Goal: Find specific page/section: Find specific page/section

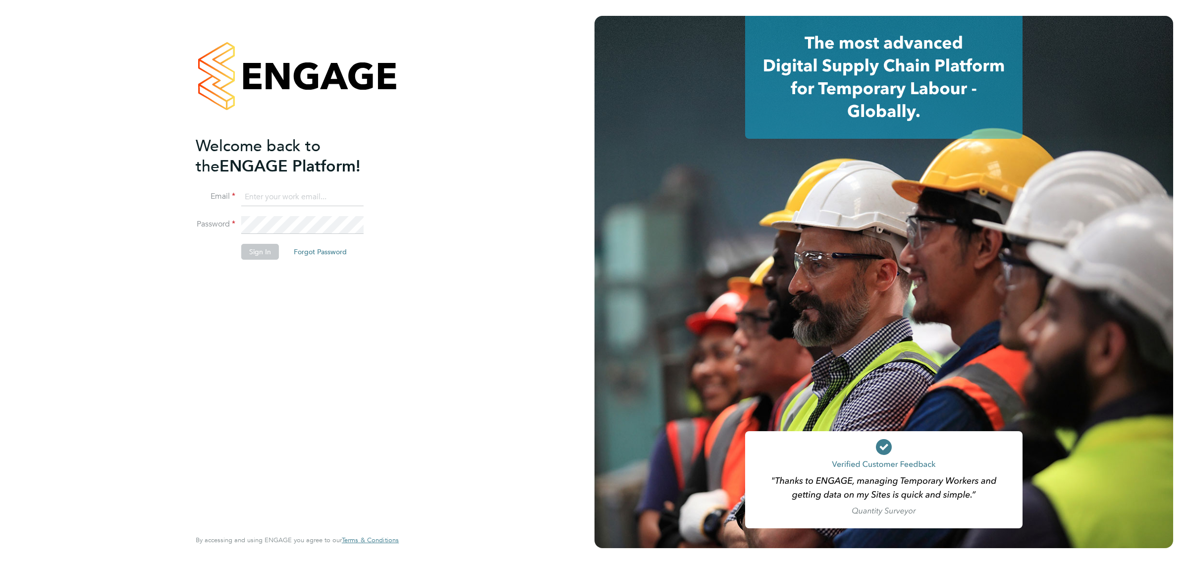
type input "[PERSON_NAME][EMAIL_ADDRESS][PERSON_NAME][PERSON_NAME][DOMAIN_NAME]"
click at [253, 254] on button "Sign In" at bounding box center [260, 252] width 38 height 16
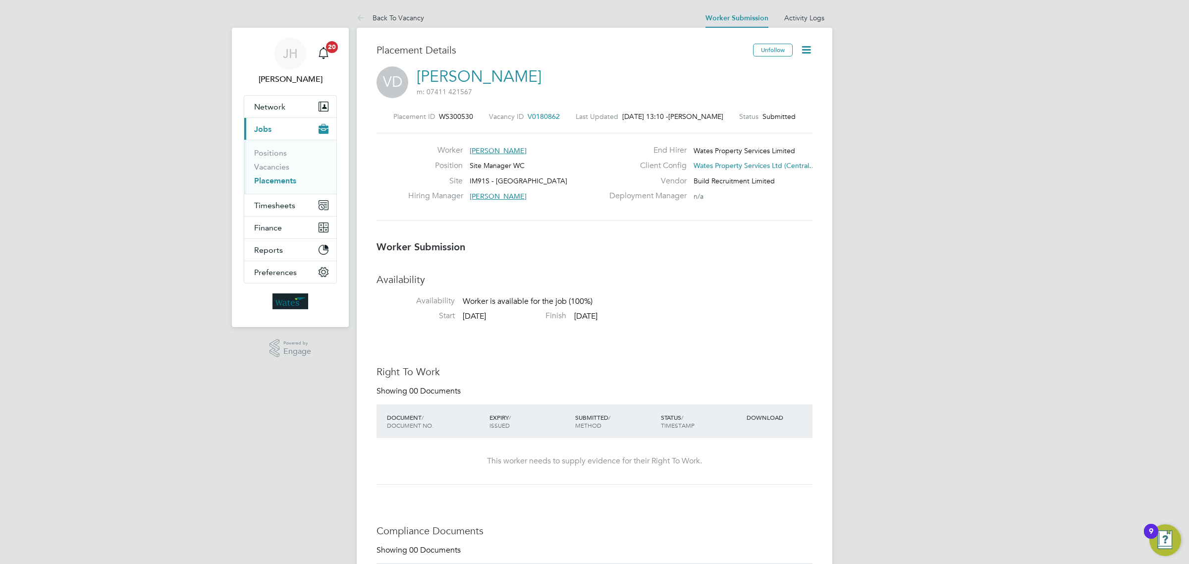
click at [546, 115] on span "V0180862" at bounding box center [544, 116] width 32 height 9
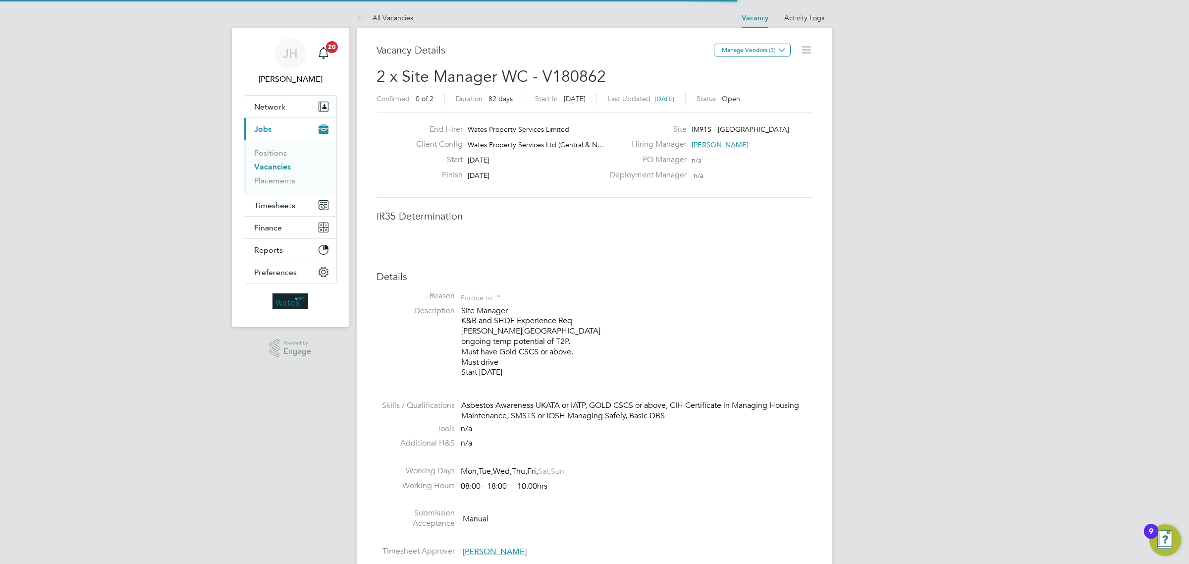
scroll to position [5, 5]
